Goal: Navigation & Orientation: Find specific page/section

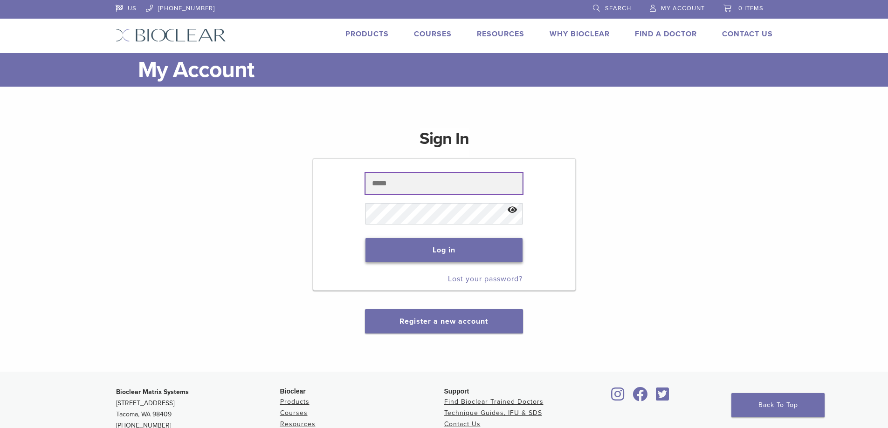
type input "**********"
click at [437, 243] on button "Log in" at bounding box center [444, 250] width 157 height 24
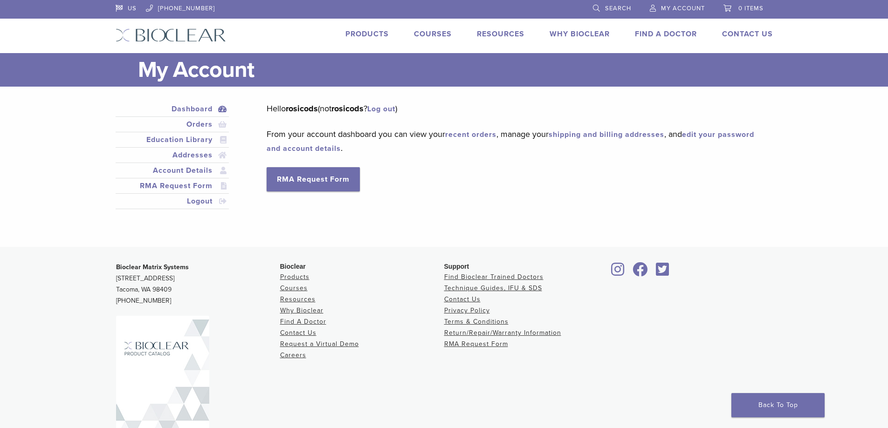
click at [359, 30] on link "Products" at bounding box center [366, 33] width 43 height 9
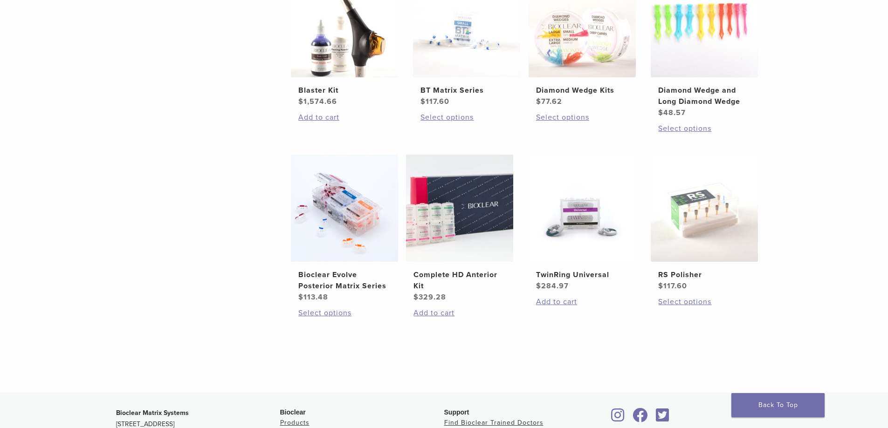
scroll to position [466, 0]
